Goal: Find specific fact: Find specific fact

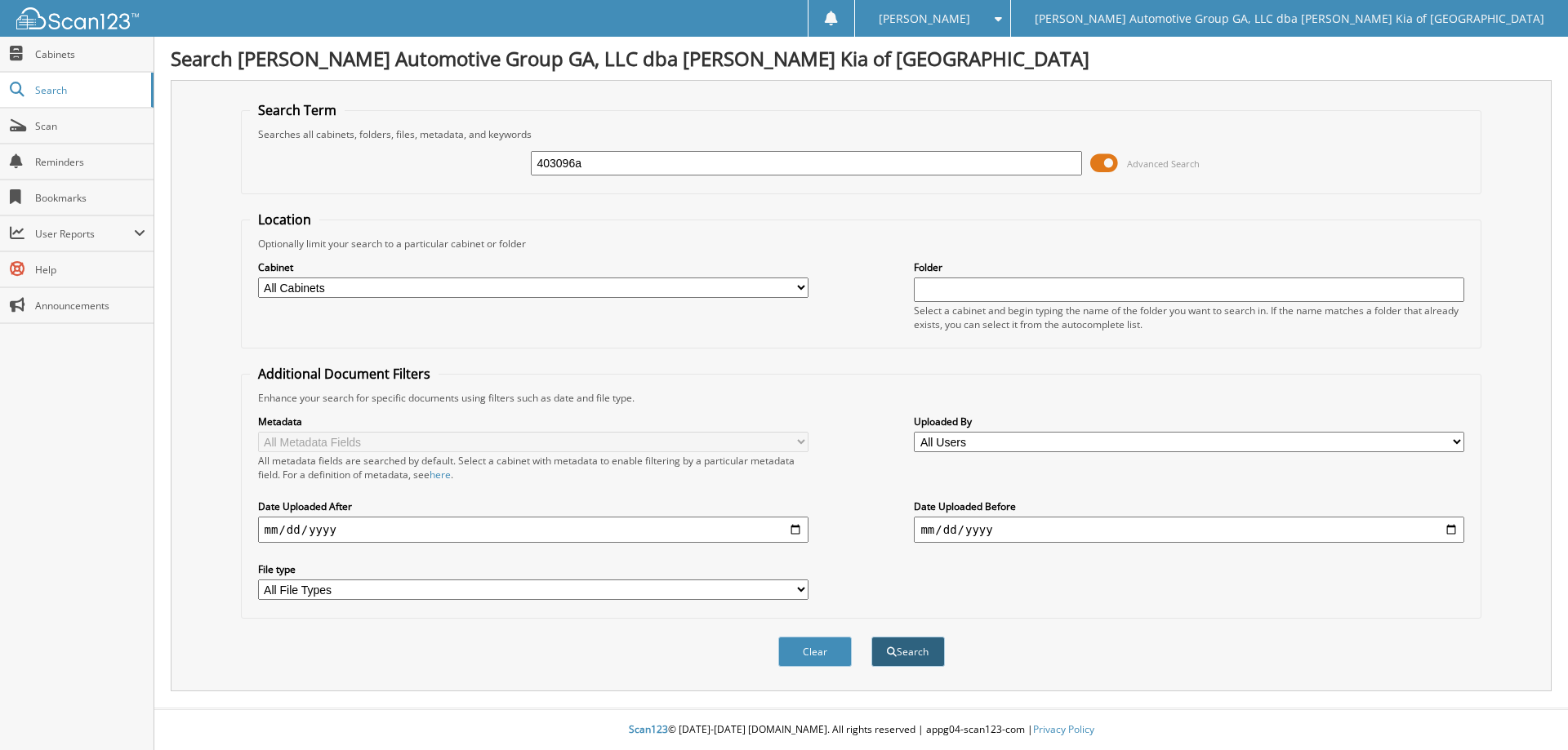
type input "403096a"
click at [919, 642] on button "Search" at bounding box center [908, 652] width 73 height 30
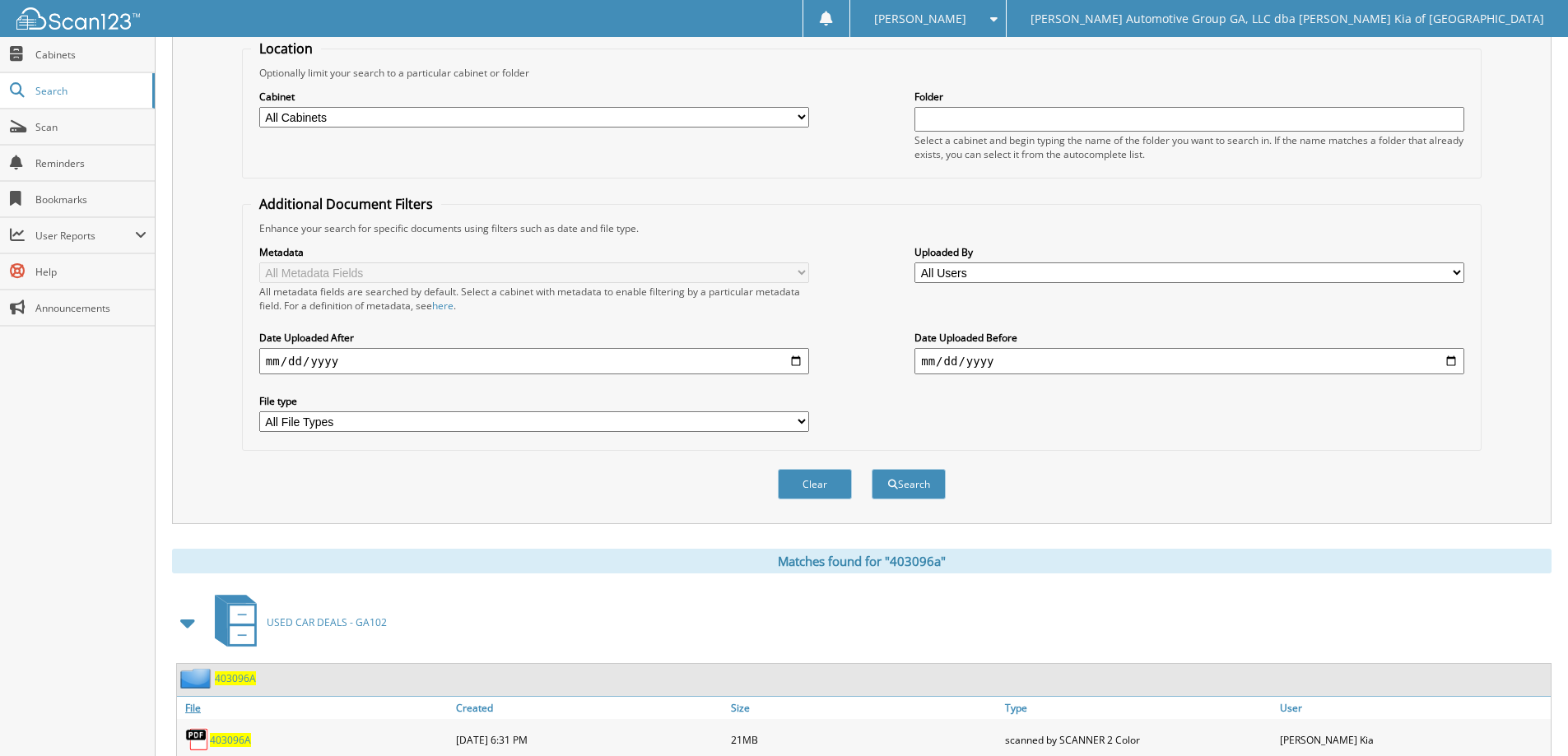
scroll to position [255, 0]
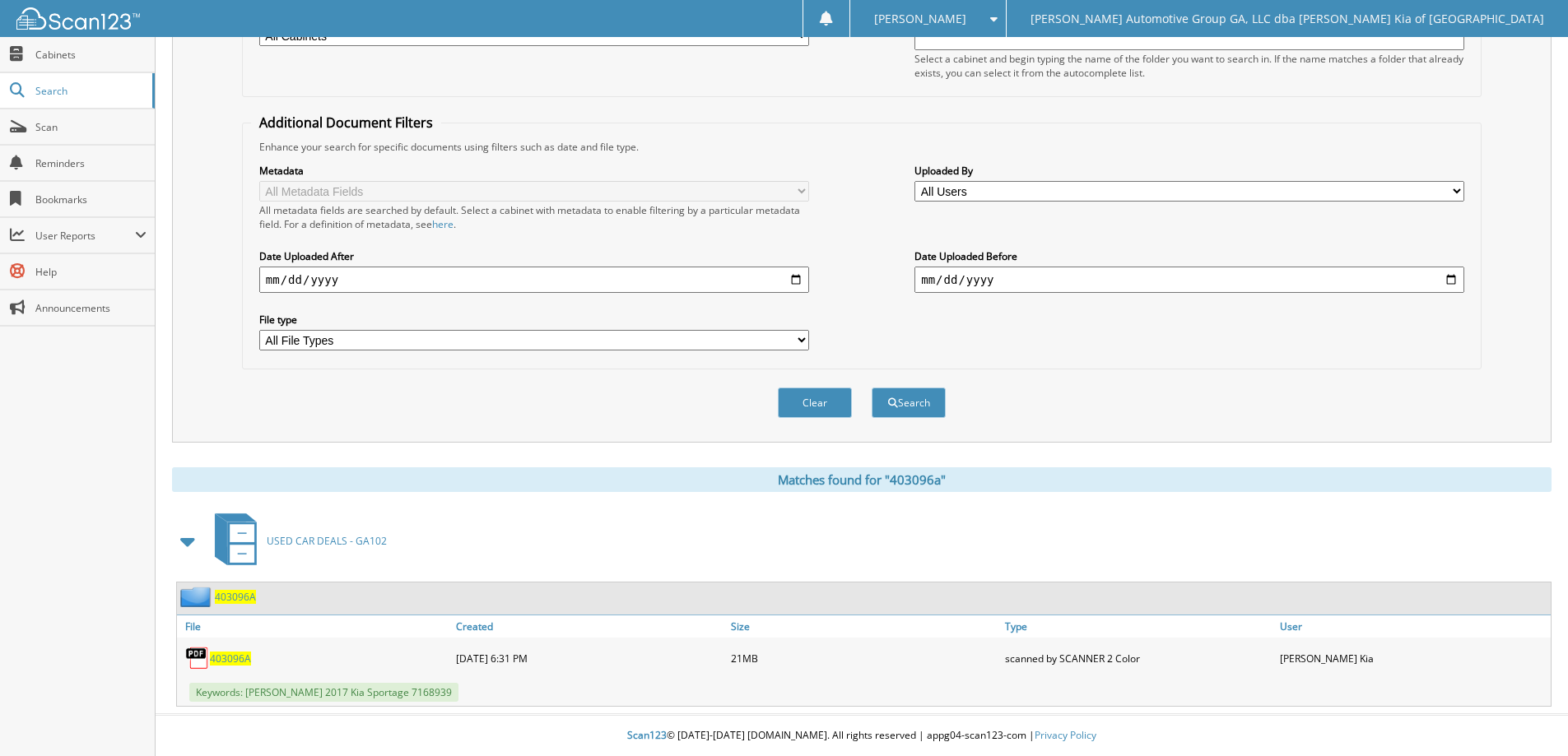
click at [226, 661] on span "403096A" at bounding box center [230, 659] width 41 height 14
click at [228, 660] on span "403096A" at bounding box center [230, 659] width 41 height 14
